Goal: Task Accomplishment & Management: Use online tool/utility

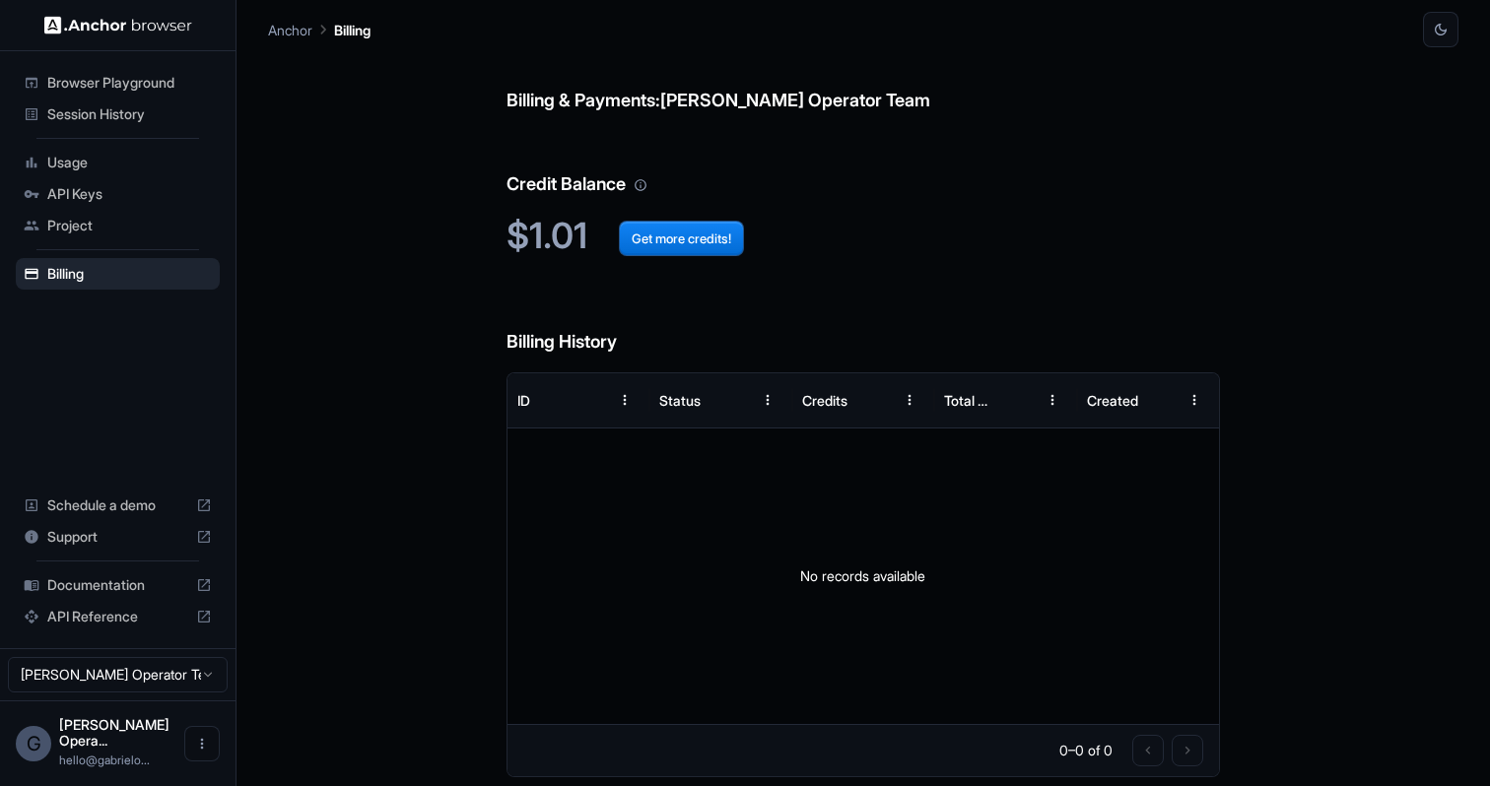
click at [123, 112] on span "Session History" at bounding box center [129, 114] width 165 height 20
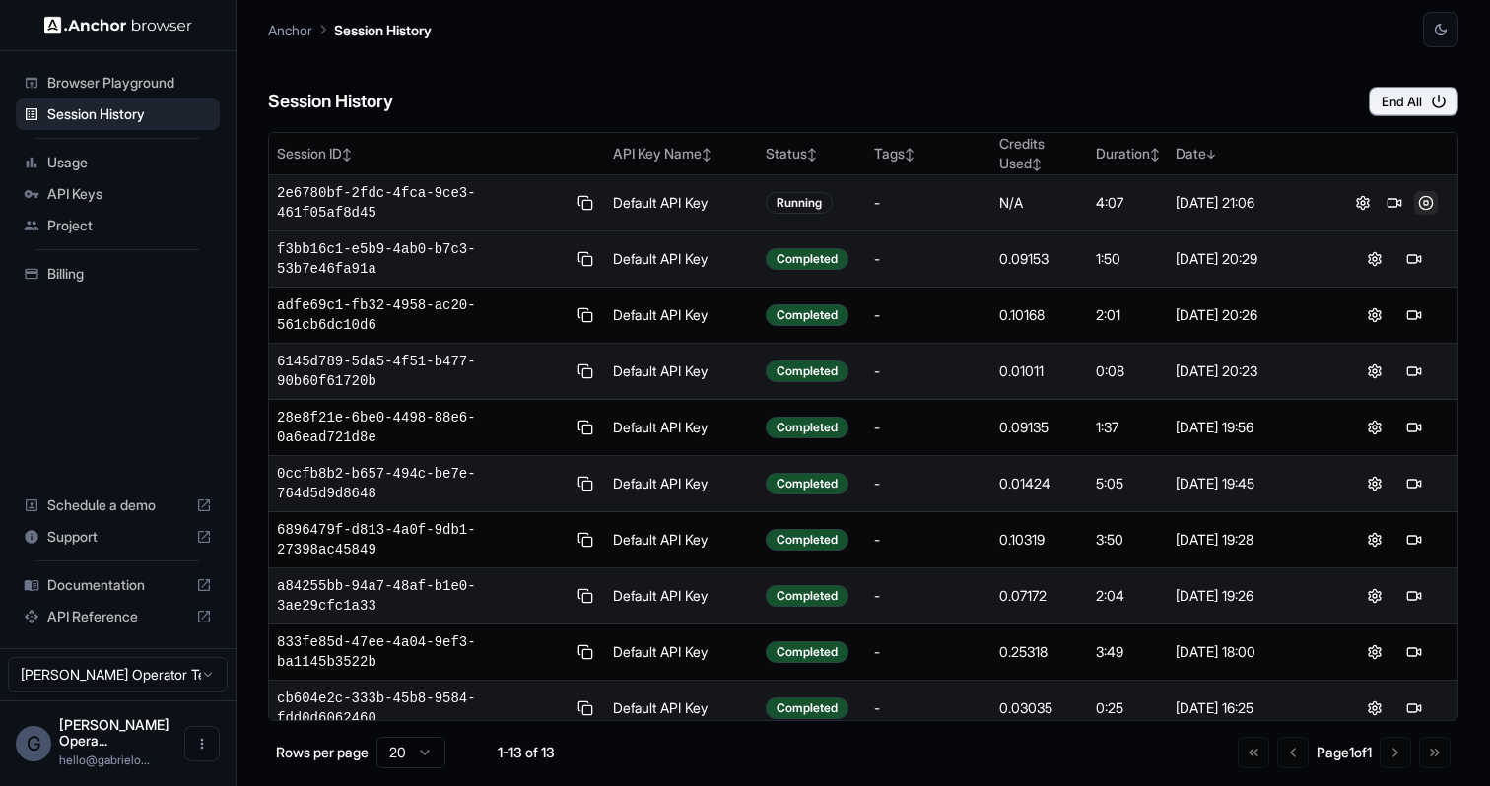
click at [1423, 202] on button at bounding box center [1426, 203] width 24 height 24
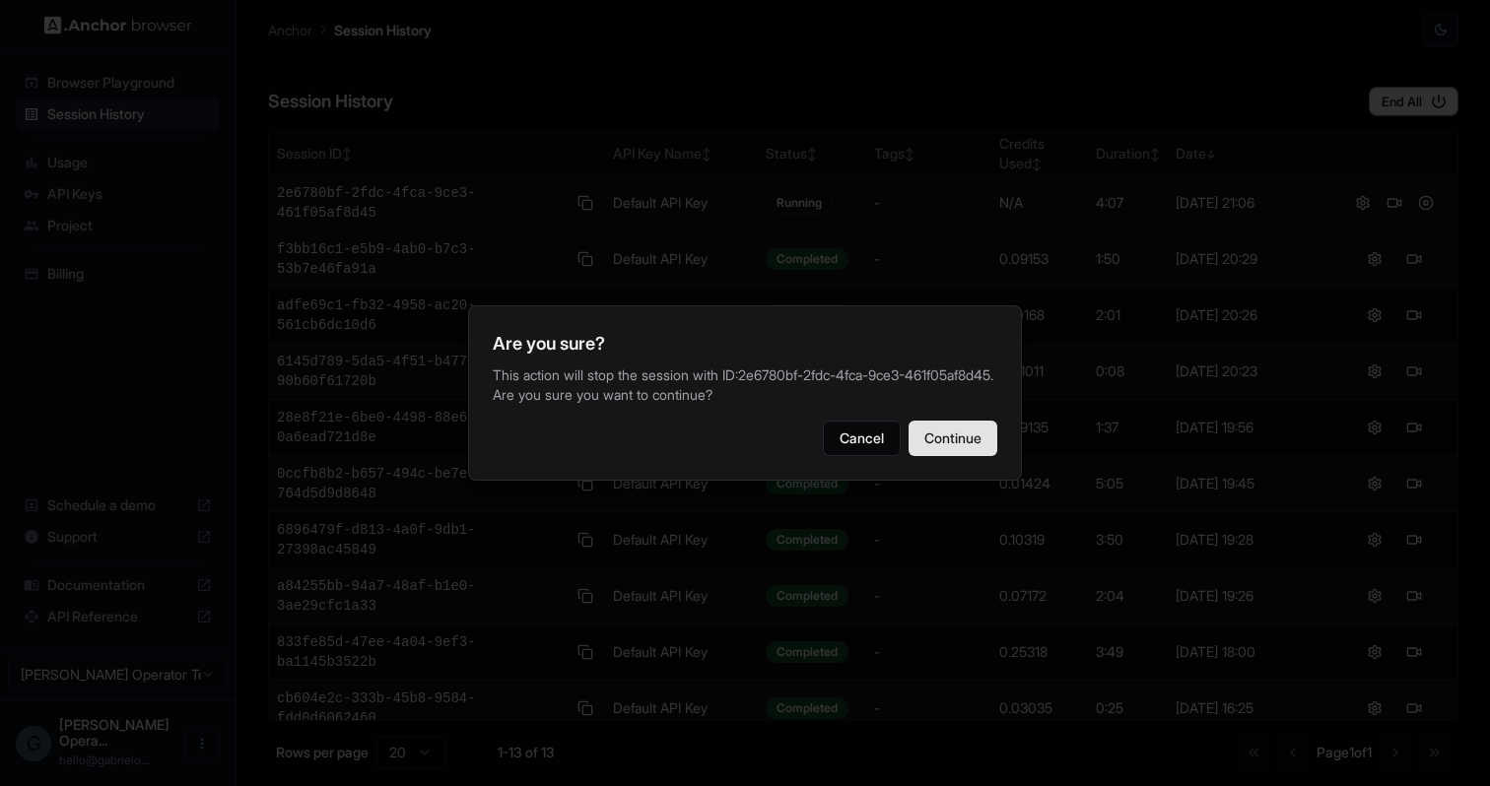
click at [955, 452] on button "Continue" at bounding box center [953, 438] width 89 height 35
